Goal: Ask a question

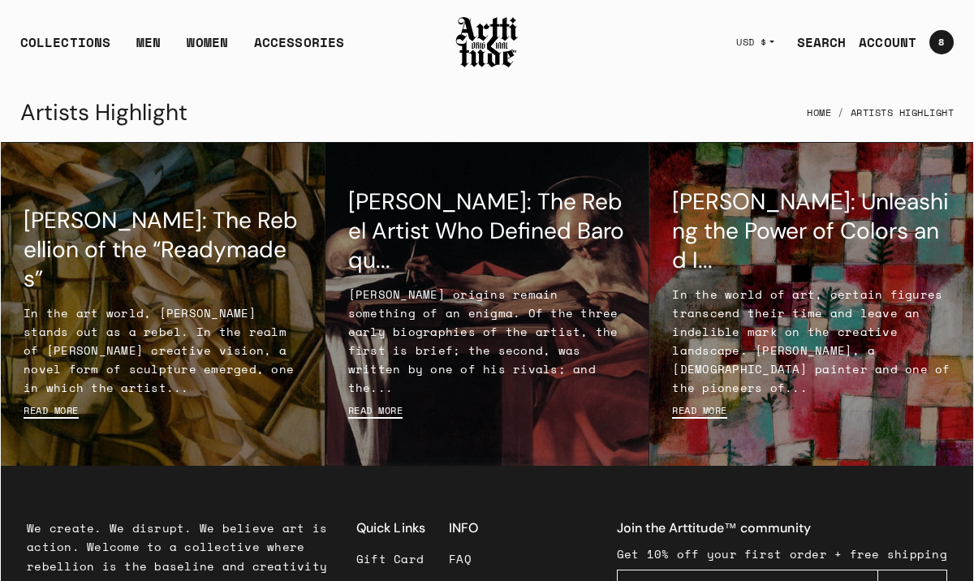
scroll to position [205, 0]
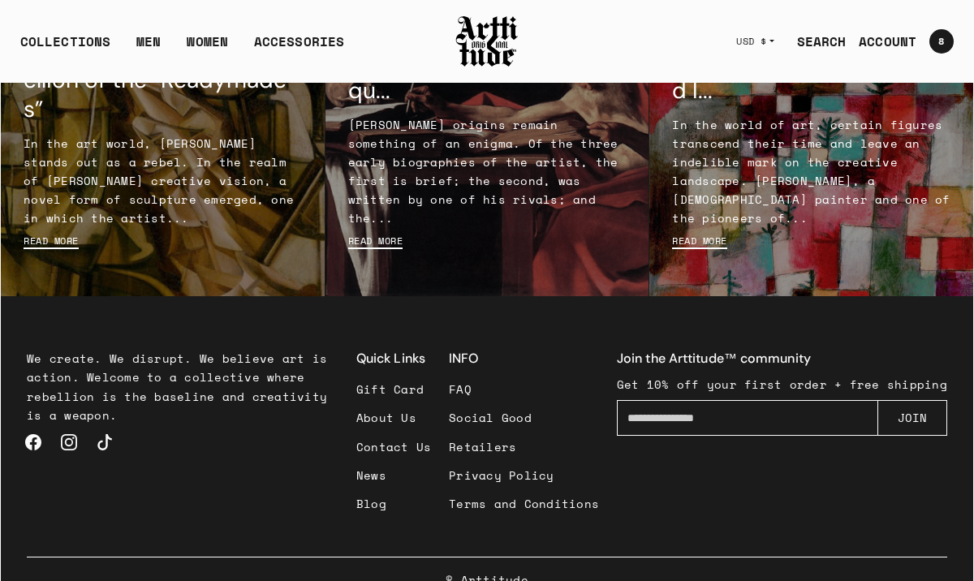
scroll to position [205, 0]
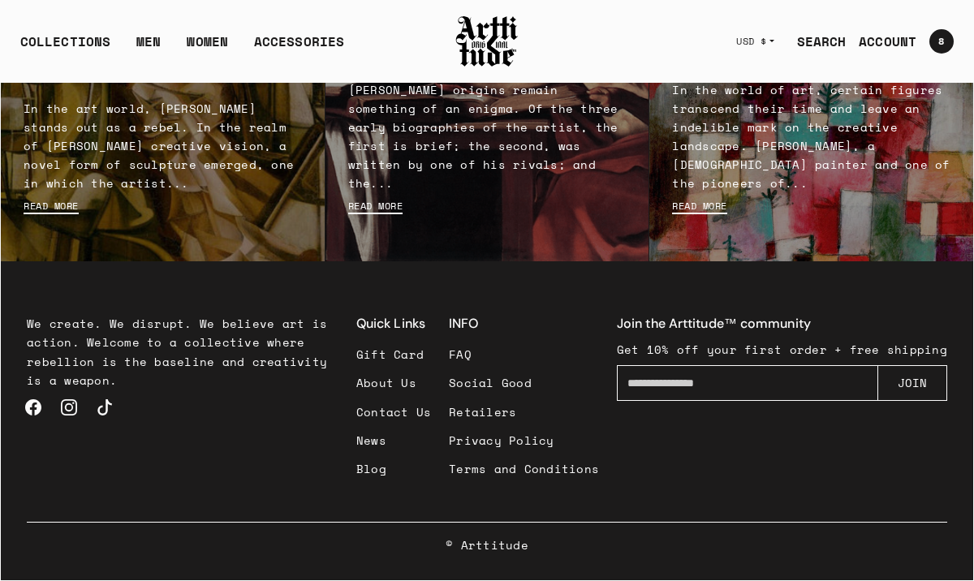
click at [468, 355] on link "FAQ" at bounding box center [524, 354] width 150 height 28
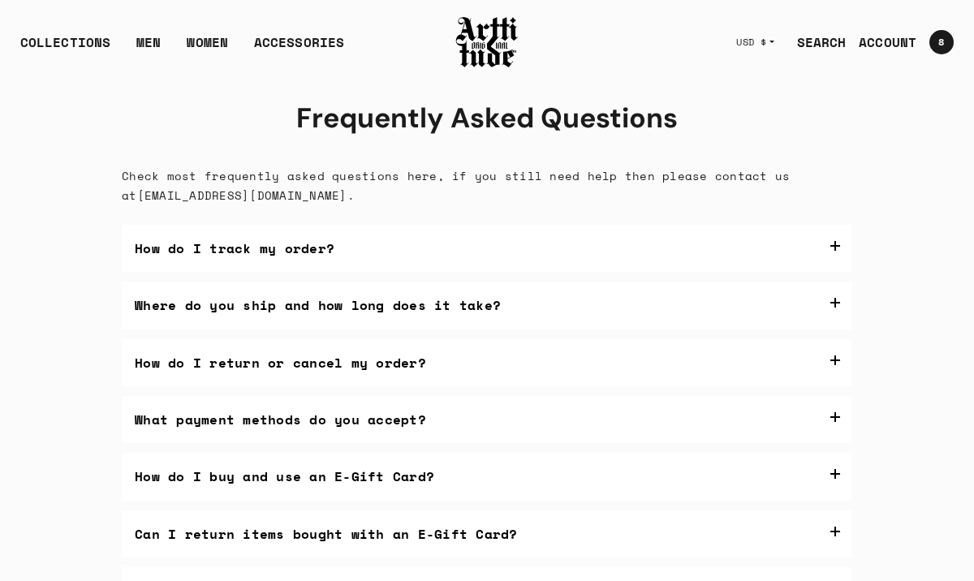
scroll to position [429, 0]
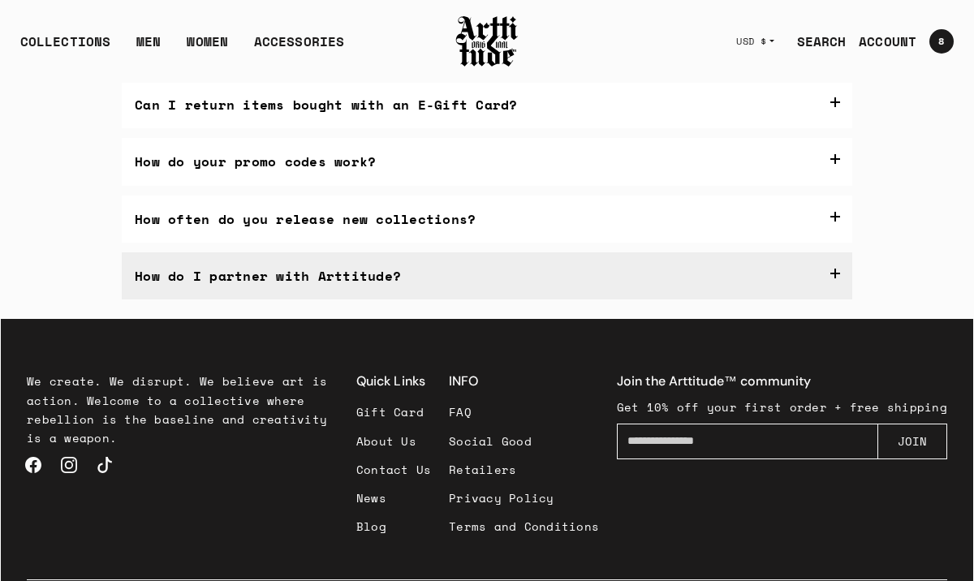
click at [832, 277] on label "How do I partner with Arttitude?" at bounding box center [487, 275] width 731 height 47
click at [837, 278] on label "How do I partner with Arttitude?" at bounding box center [487, 275] width 731 height 47
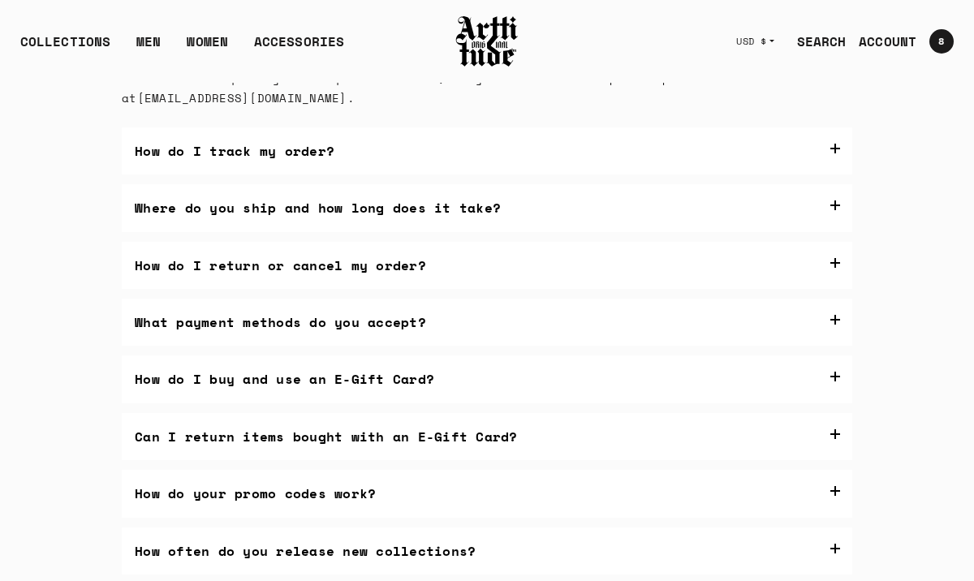
scroll to position [96, 0]
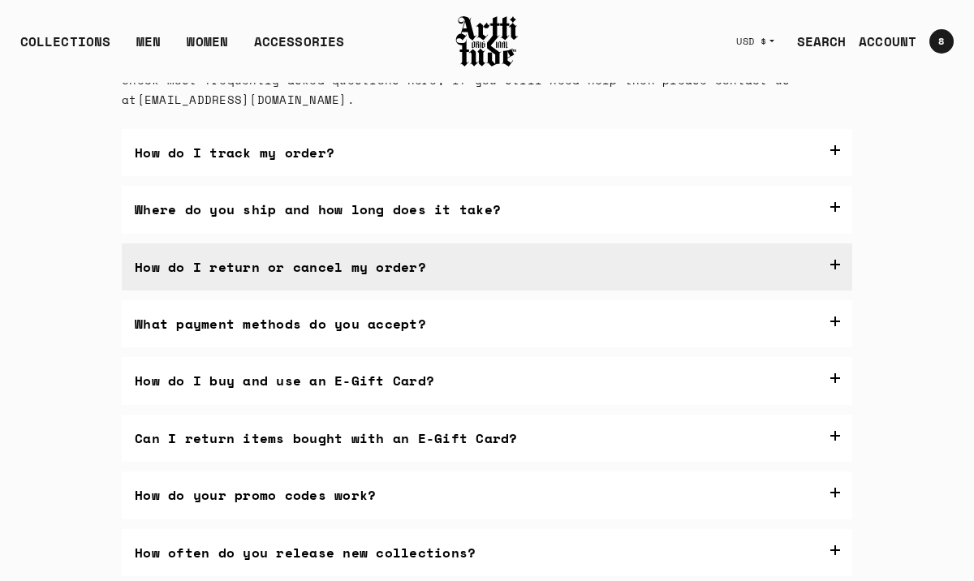
click at [833, 263] on label "How do I return or cancel my order?" at bounding box center [487, 267] width 731 height 47
